Goal: Check status: Check status

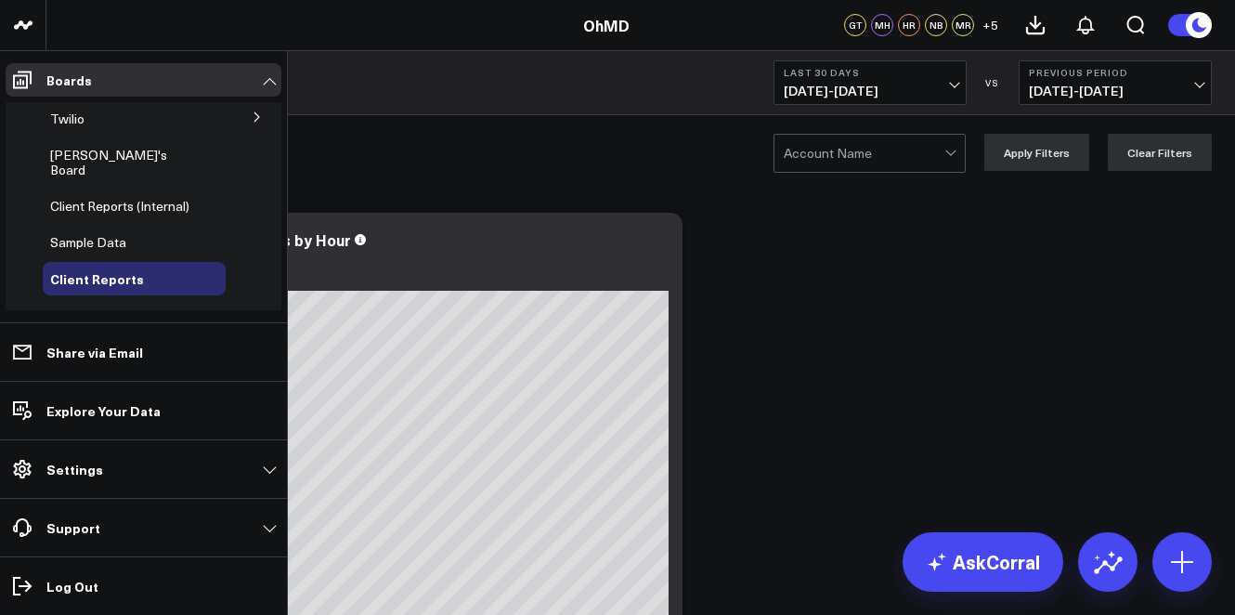
click at [110, 269] on span "Client Reports" at bounding box center [97, 278] width 94 height 19
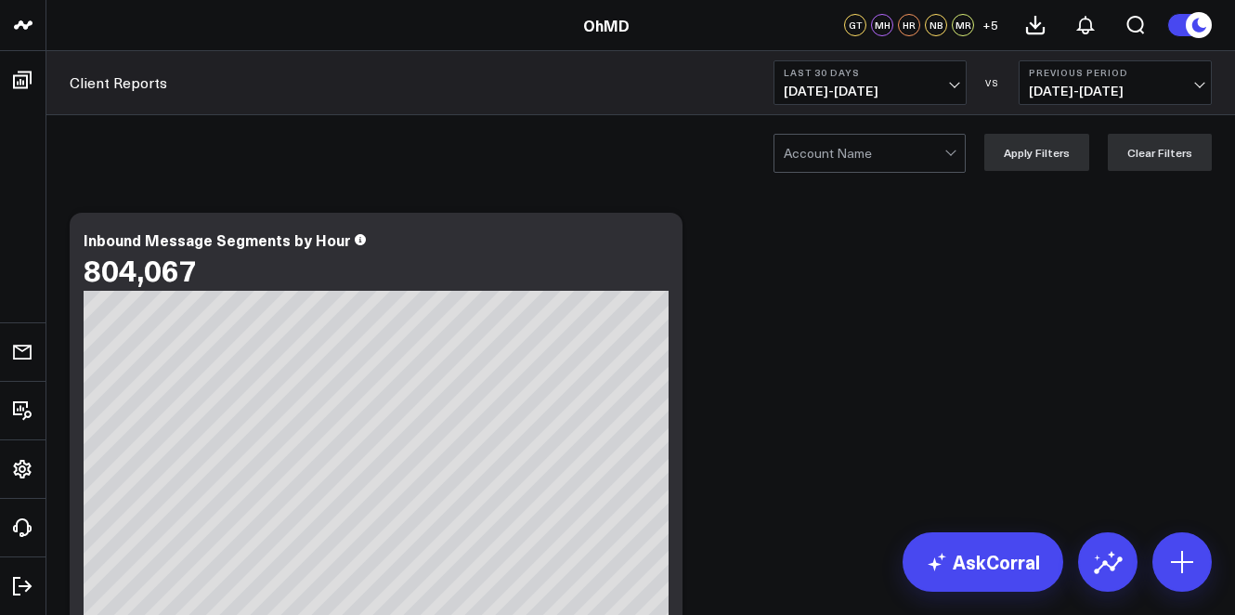
click at [1088, 93] on span "[DATE] - [DATE]" at bounding box center [1115, 91] width 173 height 15
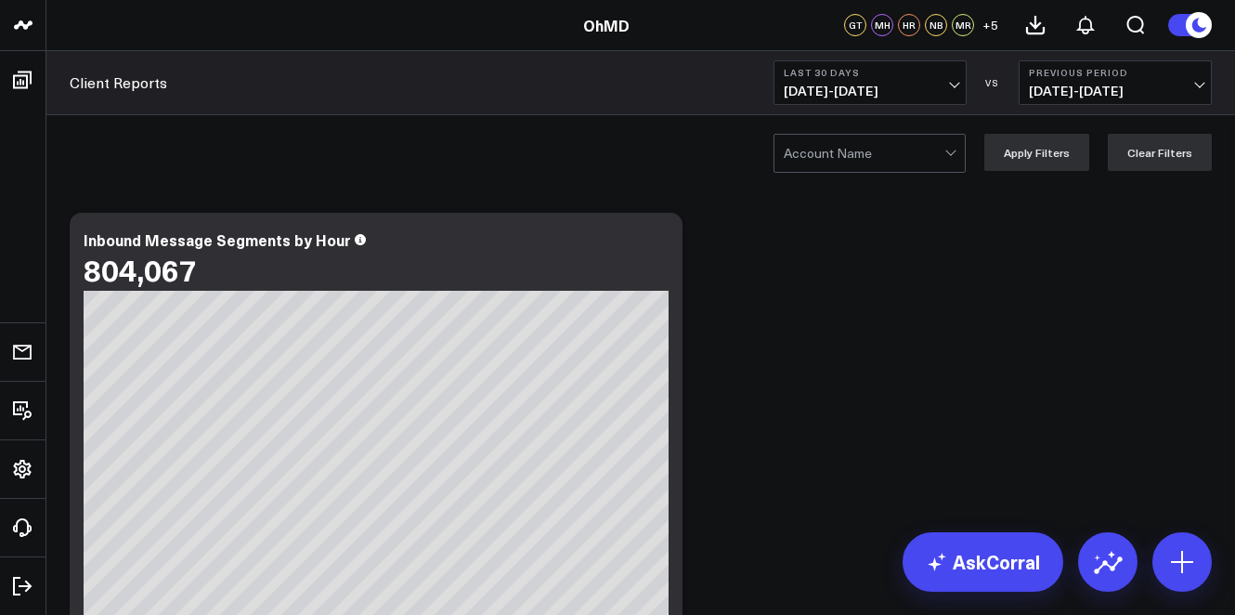
click at [909, 159] on div at bounding box center [864, 153] width 161 height 37
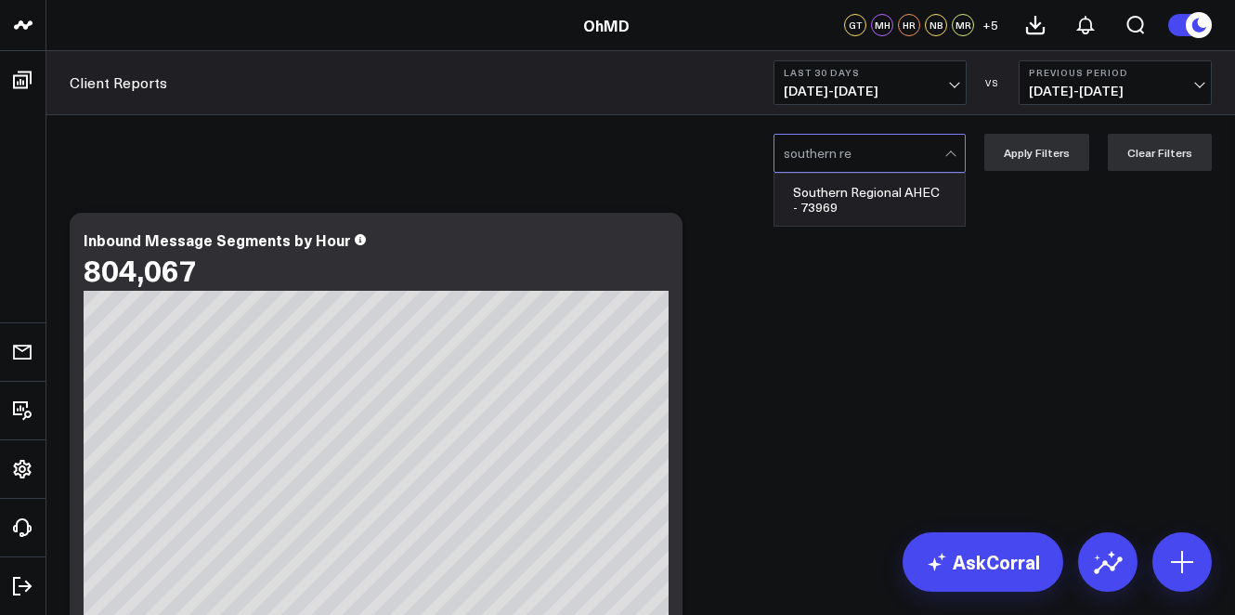
type input "southern re"
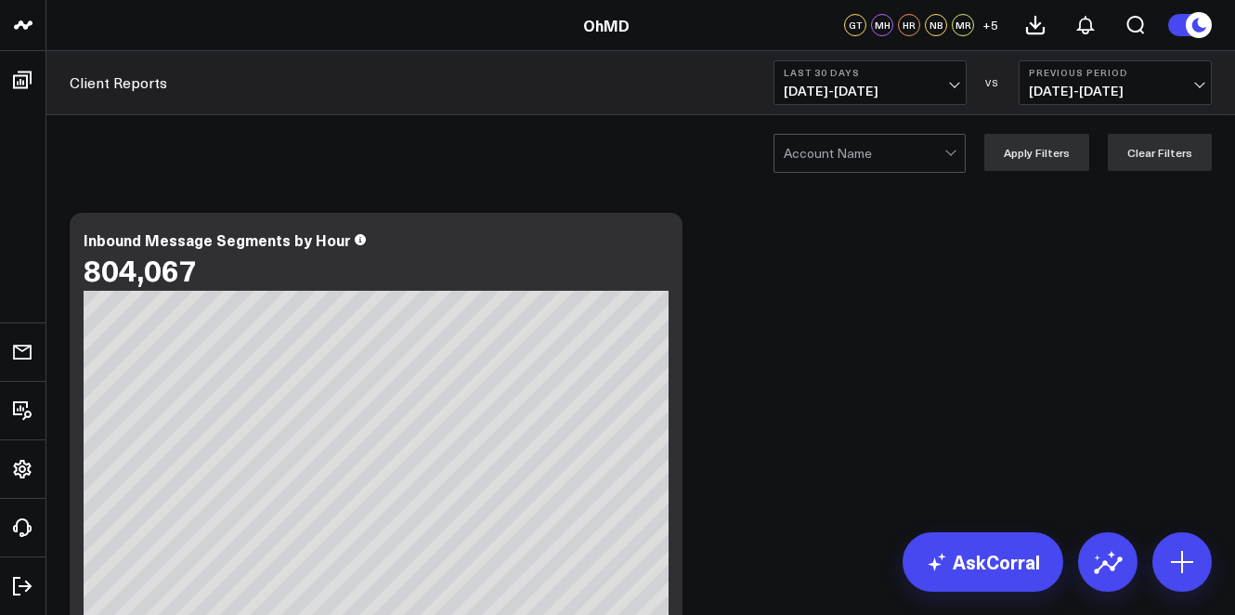
click at [830, 170] on div at bounding box center [864, 153] width 161 height 37
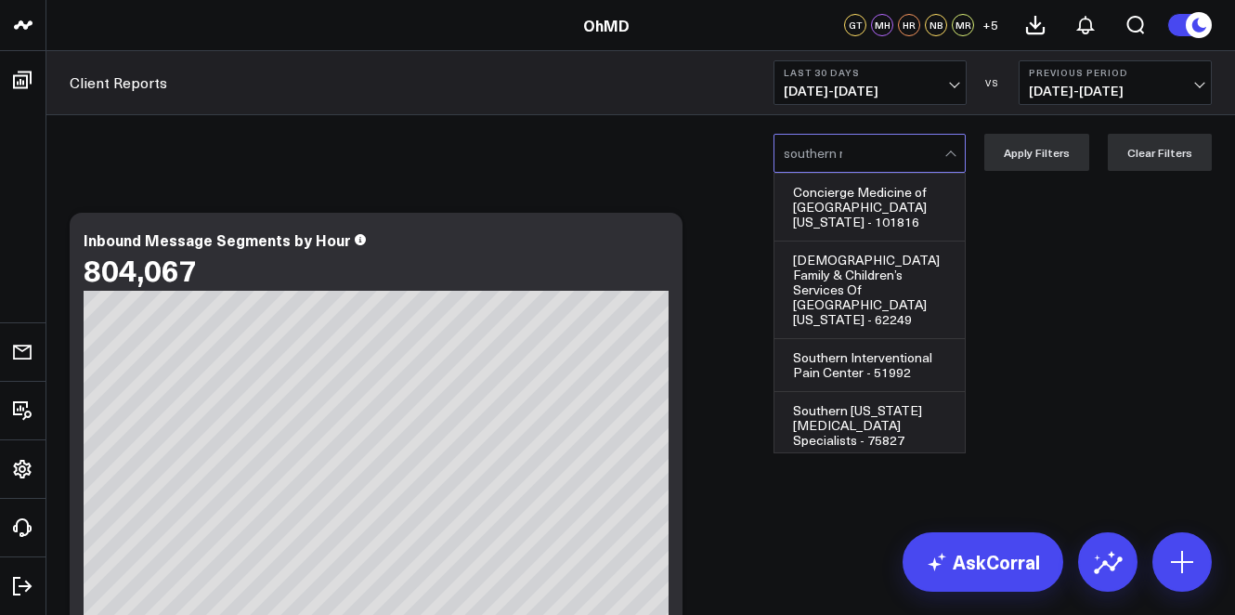
type input "southern re"
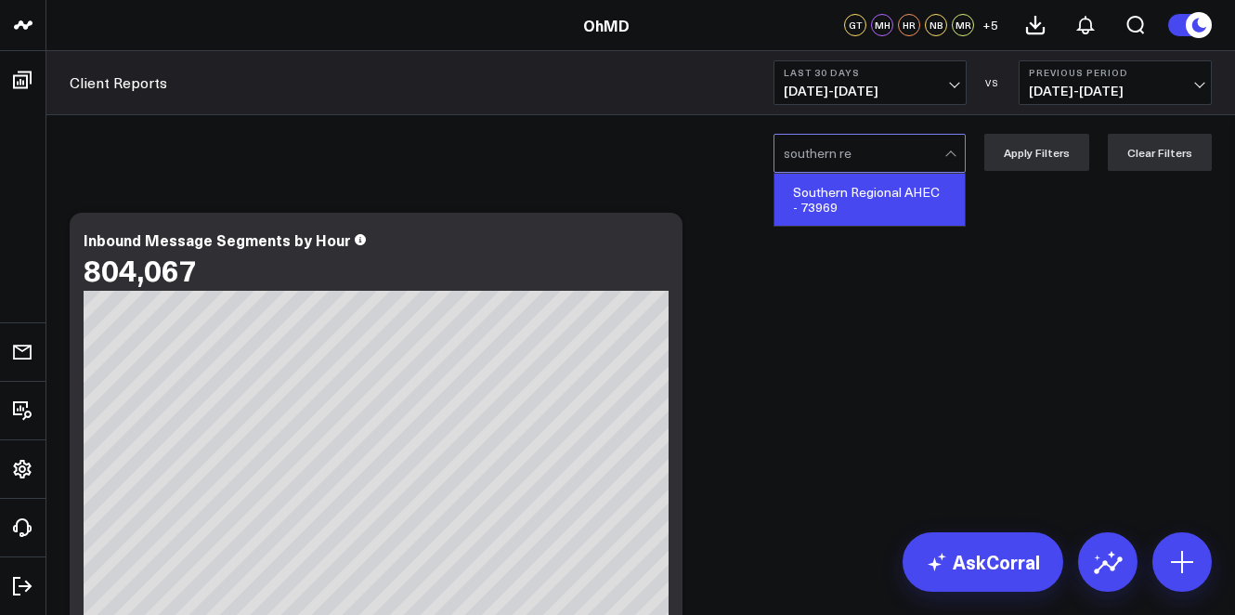
click at [814, 198] on div "Southern Regional AHEC - 73969" at bounding box center [870, 200] width 190 height 52
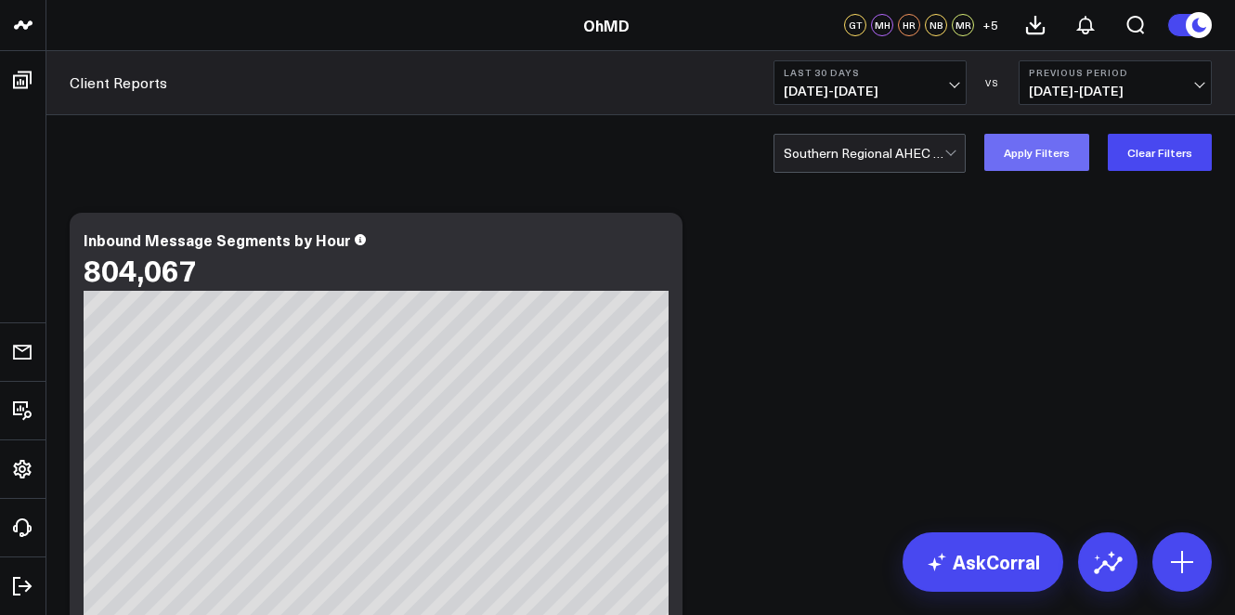
click at [1077, 151] on button "Apply Filters" at bounding box center [1036, 152] width 105 height 37
click at [881, 84] on span "[DATE] - [DATE]" at bounding box center [870, 91] width 173 height 15
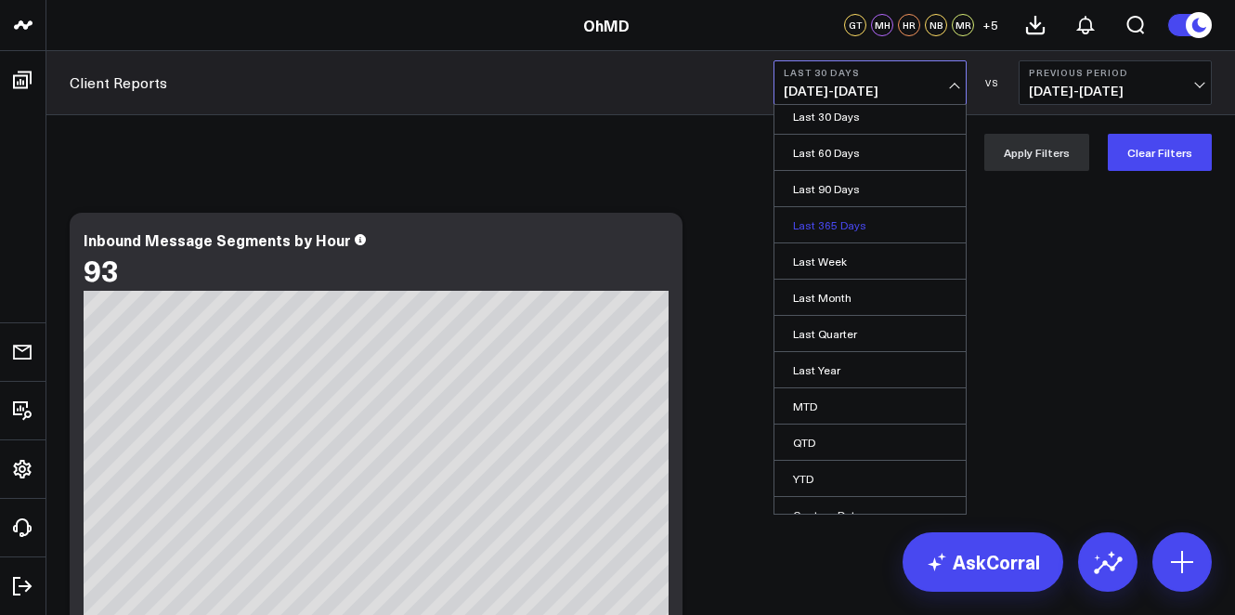
scroll to position [98, 0]
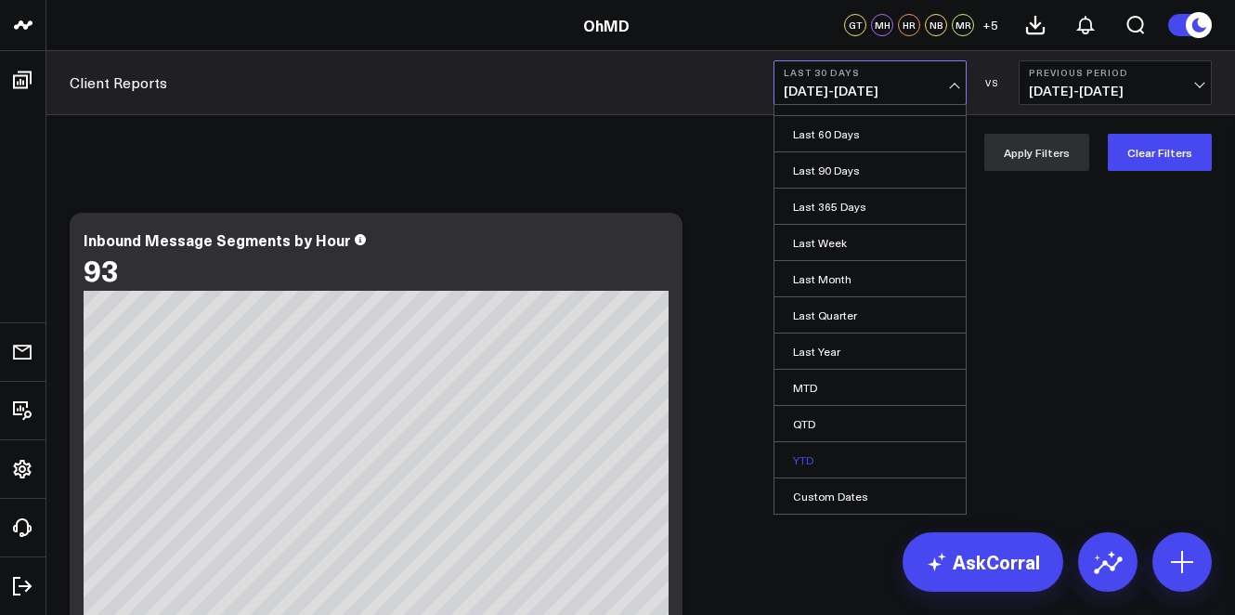
click at [839, 449] on link "YTD" at bounding box center [870, 459] width 191 height 35
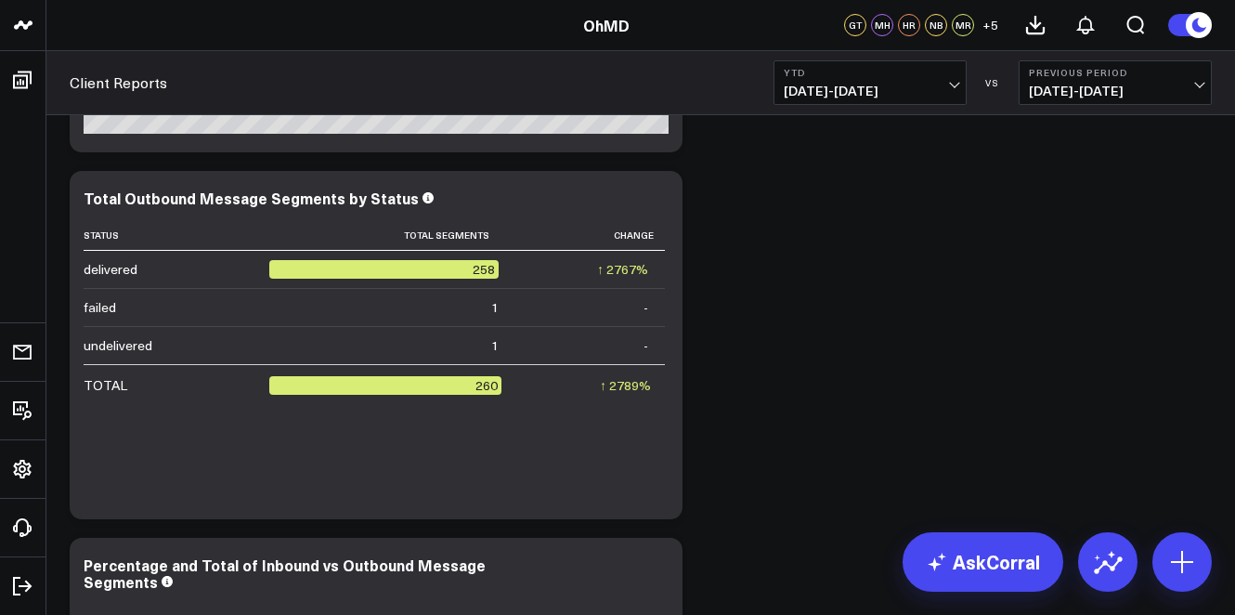
scroll to position [2716, 0]
